Goal: Transaction & Acquisition: Book appointment/travel/reservation

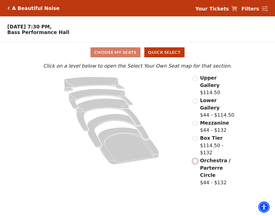
click at [194, 159] on input "Orchestra / Parterre Circle$44 - $132\a" at bounding box center [195, 161] width 5 height 5
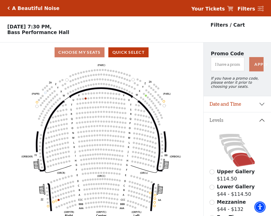
click at [76, 54] on div "Choose My Seats Quick Select" at bounding box center [101, 52] width 203 height 10
click at [137, 51] on button "Quick Select" at bounding box center [128, 52] width 40 height 10
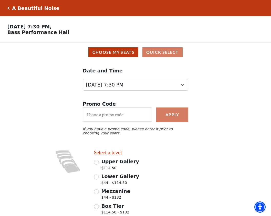
scroll to position [66, 0]
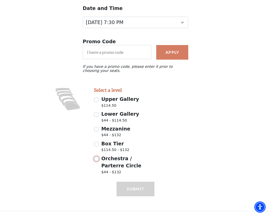
click at [95, 159] on input "Orchestra / Parterre Circle $44 - $132" at bounding box center [96, 158] width 5 height 5
radio input "true"
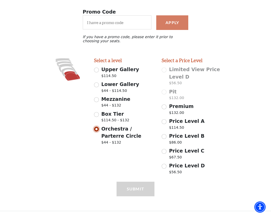
scroll to position [0, 0]
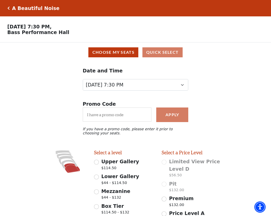
click at [168, 55] on div "Choose My Seats Quick Select" at bounding box center [136, 52] width 264 height 10
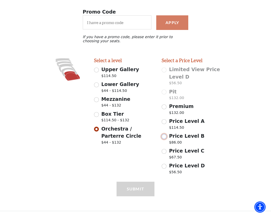
click at [165, 136] on input "Price Level B $86.00" at bounding box center [164, 136] width 5 height 5
radio input "true"
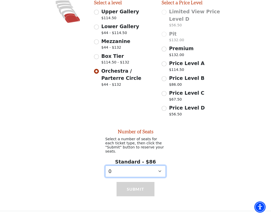
click at [160, 169] on select "0 1 2 3 4" at bounding box center [135, 172] width 60 height 12
select select "2"
click at [105, 166] on select "0 1 2 3 4" at bounding box center [135, 172] width 60 height 12
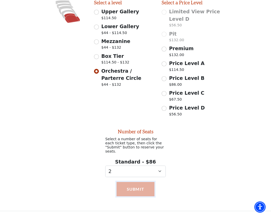
click at [141, 190] on button "Submit" at bounding box center [135, 189] width 38 height 14
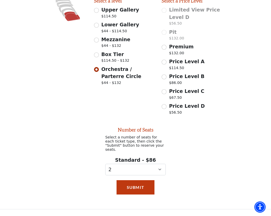
scroll to position [75, 0]
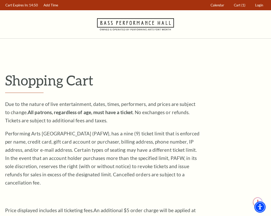
scroll to position [154, 0]
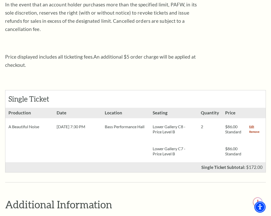
click at [254, 129] on link "Remove" at bounding box center [254, 131] width 10 height 5
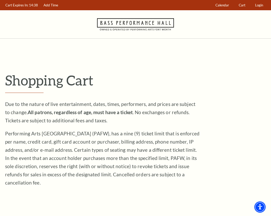
scroll to position [128, 0]
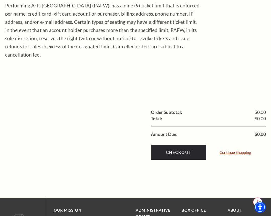
click at [245, 151] on link "Continue Shopping" at bounding box center [234, 153] width 31 height 4
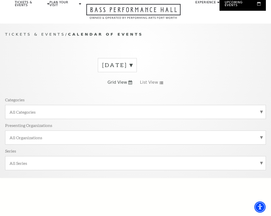
scroll to position [205, 0]
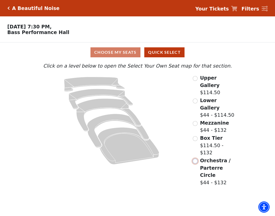
click at [197, 159] on input "Orchestra / Parterre Circle$44 - $132\a" at bounding box center [195, 161] width 5 height 5
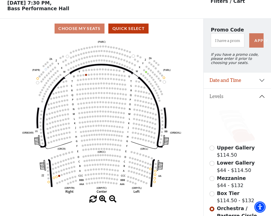
scroll to position [75, 0]
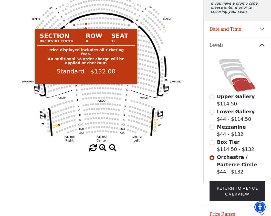
click at [86, 25] on circle at bounding box center [86, 24] width 2 height 2
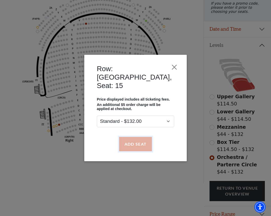
click at [132, 139] on button "Add Seat" at bounding box center [135, 144] width 33 height 14
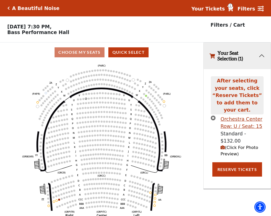
scroll to position [13, 0]
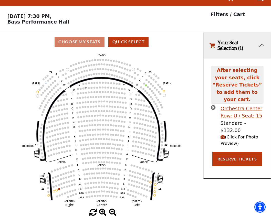
click at [213, 105] on icon "times-circle" at bounding box center [213, 107] width 5 height 5
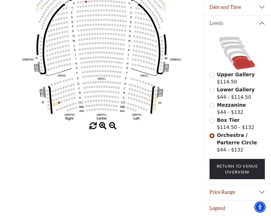
scroll to position [75, 0]
